Goal: Transaction & Acquisition: Obtain resource

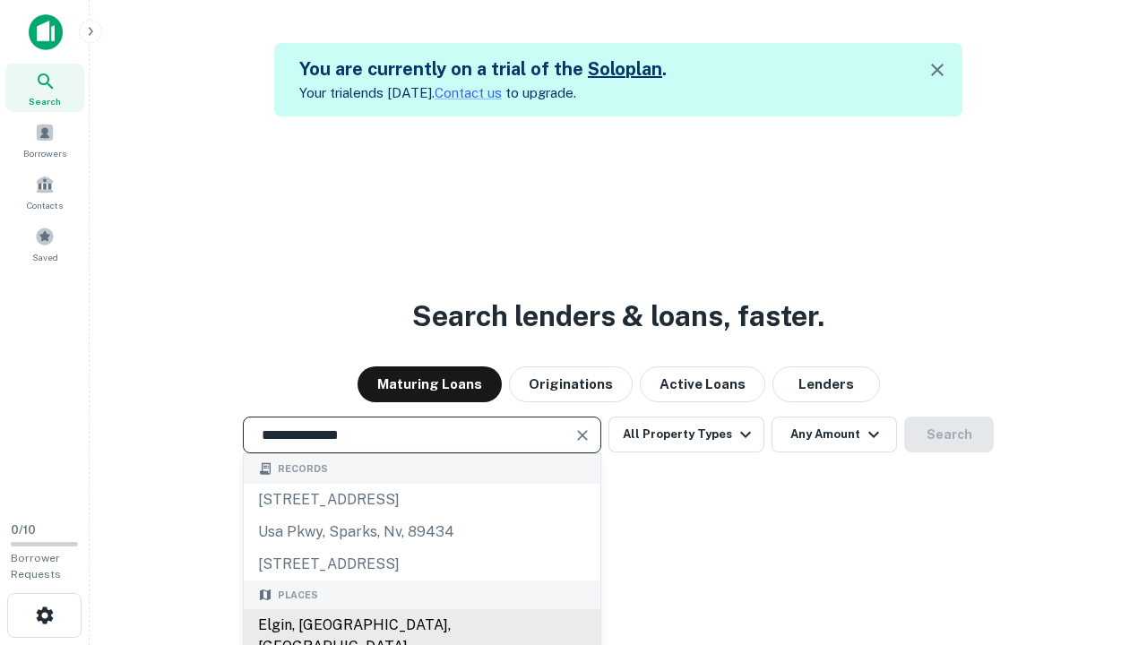
click at [421, 625] on div "Elgin, [GEOGRAPHIC_DATA], [GEOGRAPHIC_DATA]" at bounding box center [422, 636] width 357 height 54
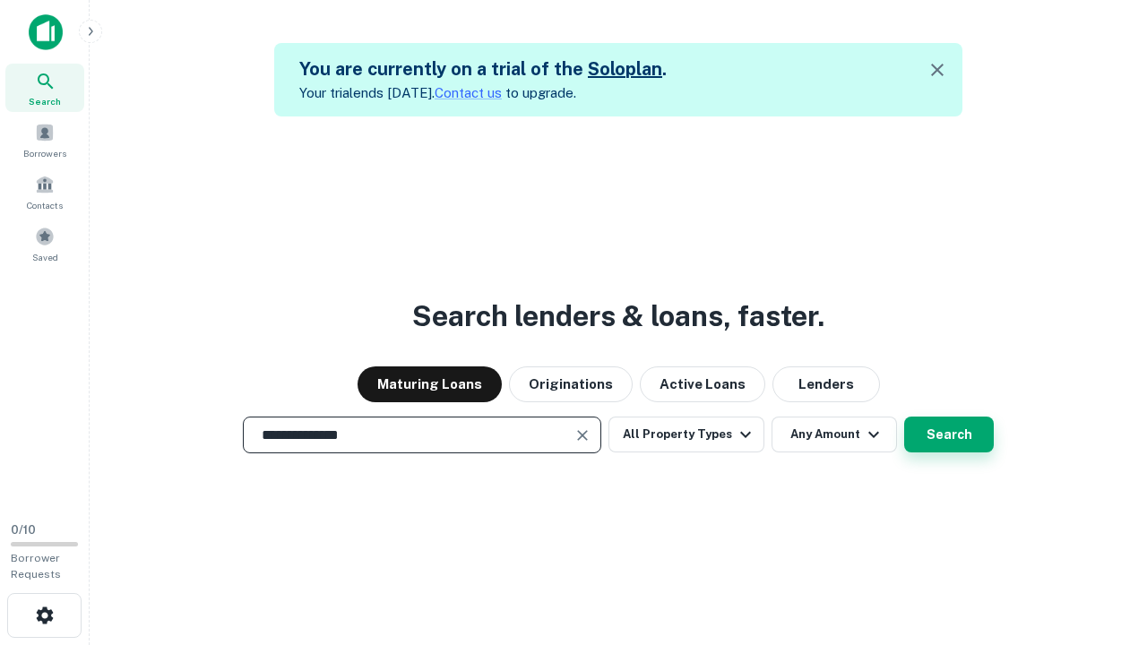
type input "**********"
click at [949, 435] on button "Search" at bounding box center [949, 435] width 90 height 36
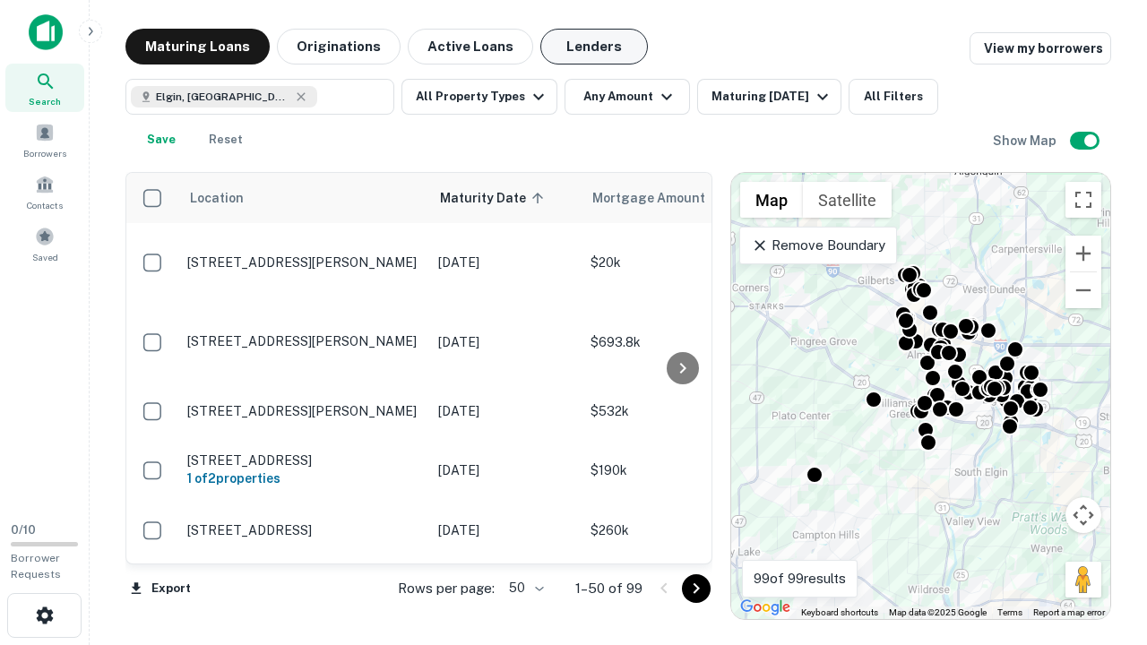
click at [594, 47] on button "Lenders" at bounding box center [594, 47] width 108 height 36
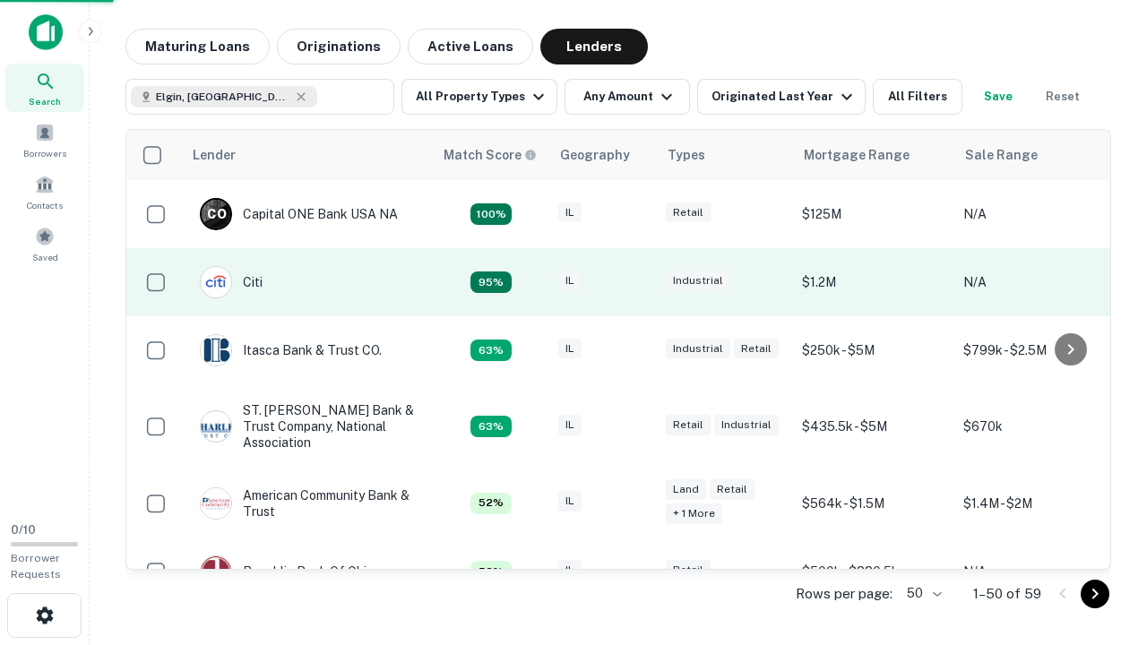
click at [636, 282] on div "IL" at bounding box center [603, 283] width 90 height 24
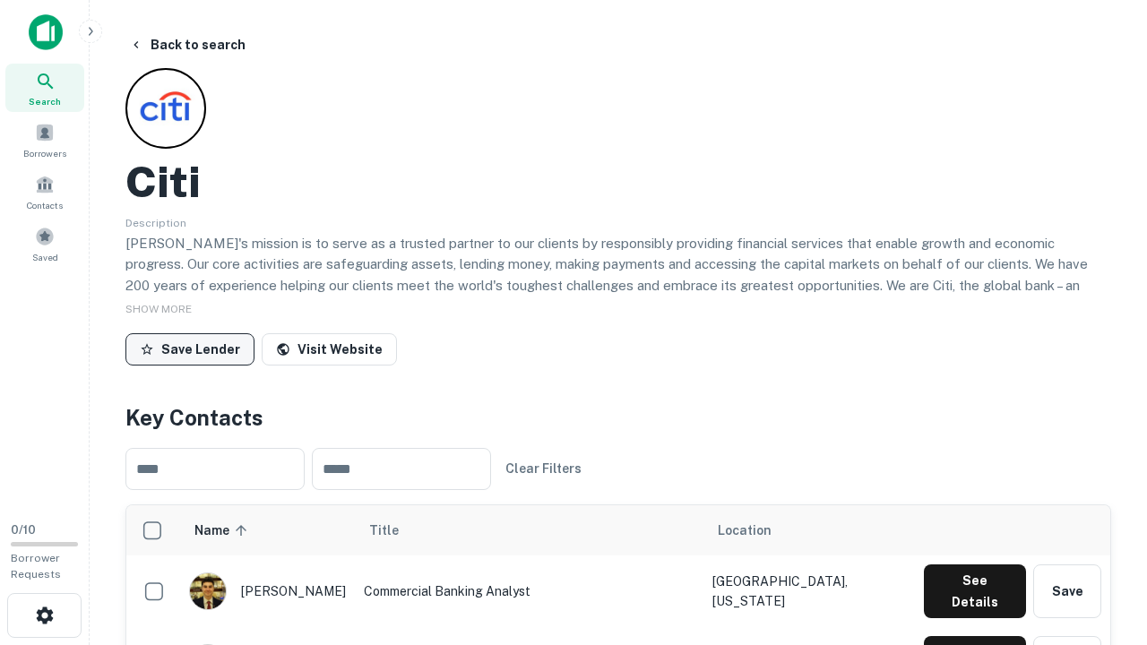
click at [190, 349] on button "Save Lender" at bounding box center [189, 349] width 129 height 32
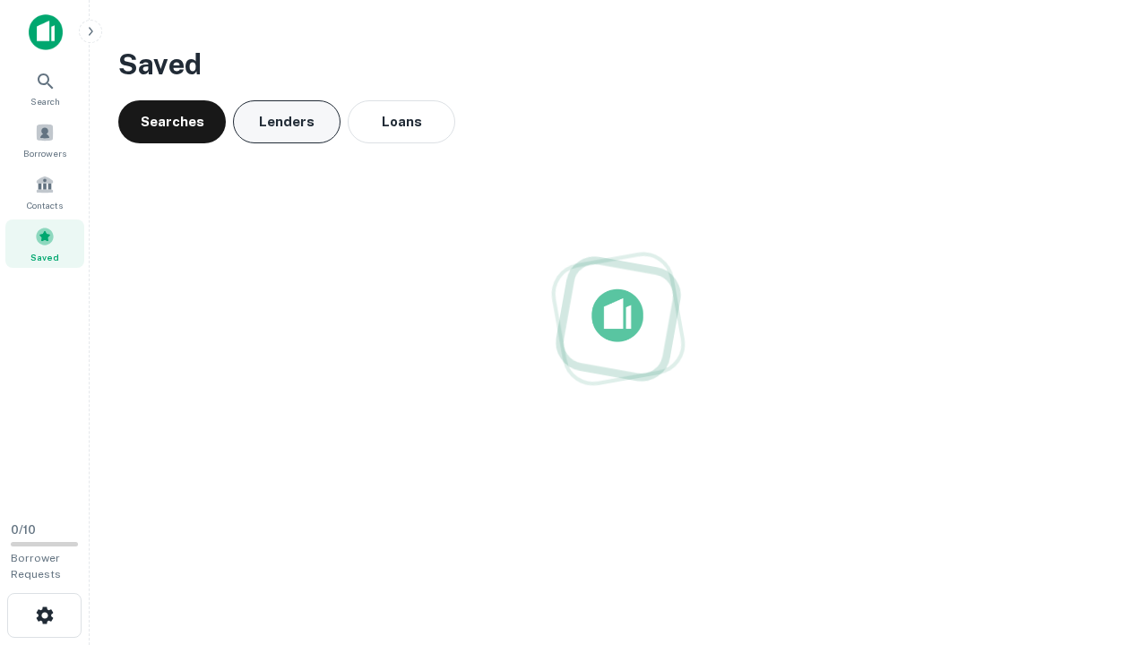
click at [287, 122] on button "Lenders" at bounding box center [287, 121] width 108 height 43
